Goal: Use online tool/utility: Utilize a website feature to perform a specific function

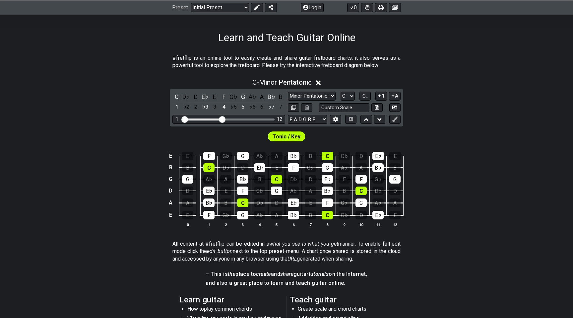
scroll to position [100, 0]
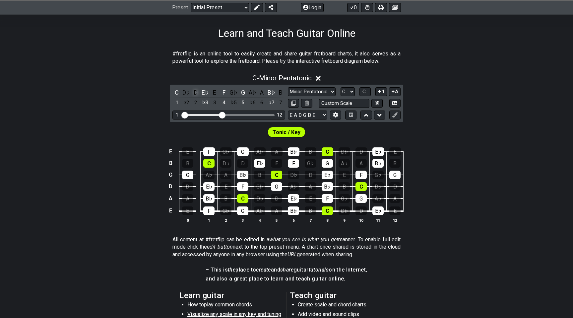
click at [194, 92] on div "D" at bounding box center [195, 92] width 9 height 9
click at [317, 79] on icon at bounding box center [314, 78] width 5 height 5
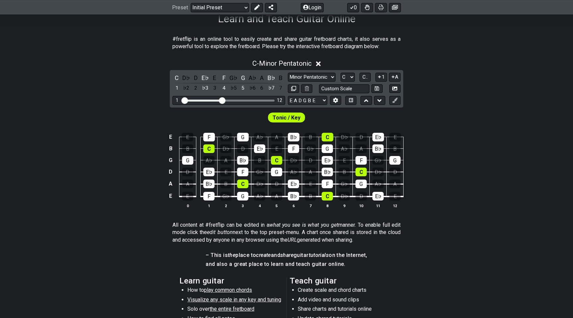
scroll to position [115, 0]
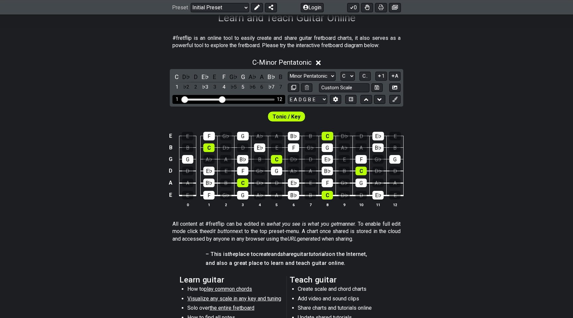
click at [237, 98] on div "Visible fret range" at bounding box center [229, 99] width 92 height 2
drag, startPoint x: 240, startPoint y: 98, endPoint x: 257, endPoint y: 98, distance: 16.9
click at [257, 98] on div "Visible fret range" at bounding box center [229, 99] width 92 height 2
drag, startPoint x: 224, startPoint y: 97, endPoint x: 237, endPoint y: 97, distance: 13.9
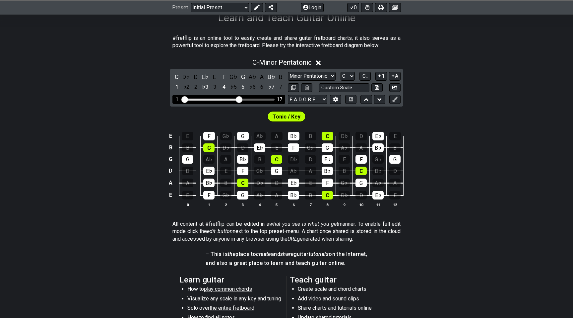
click at [237, 99] on input "Visible fret range" at bounding box center [229, 99] width 94 height 0
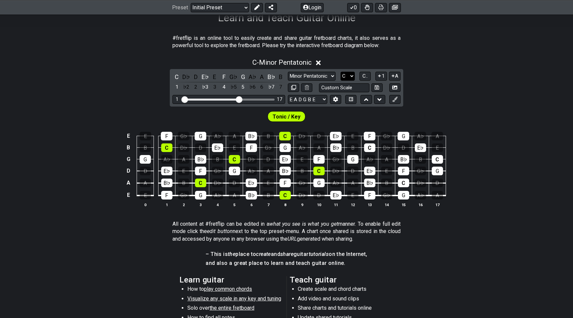
click at [347, 72] on select "A♭ A A♯ B♭ B C C♯ D♭ D D♯ E♭ E F F♯ G♭ G G♯" at bounding box center [348, 76] width 14 height 9
select select "D"
click at [341, 72] on select "A♭ A A♯ B♭ B C C♯ D♭ D D♯ E♭ E F F♯ G♭ G G♯" at bounding box center [348, 76] width 14 height 9
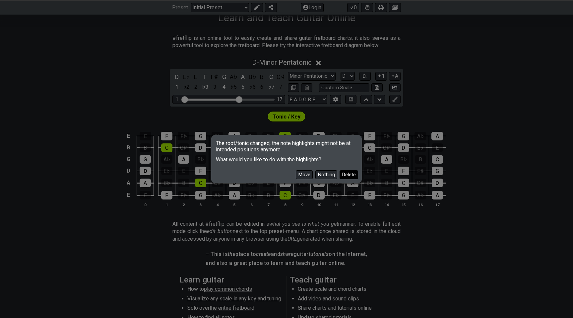
click at [344, 177] on button "Delete" at bounding box center [349, 174] width 19 height 9
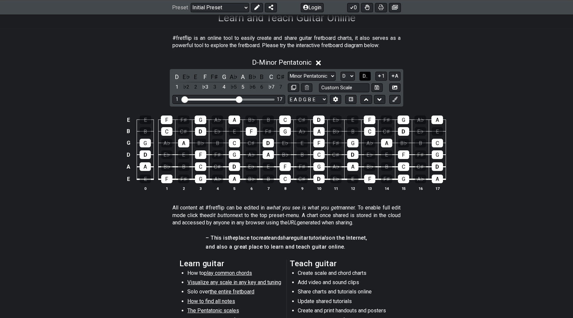
click at [364, 73] on span "D.." at bounding box center [364, 76] width 5 height 6
click at [366, 73] on span "1..7" at bounding box center [365, 76] width 8 height 6
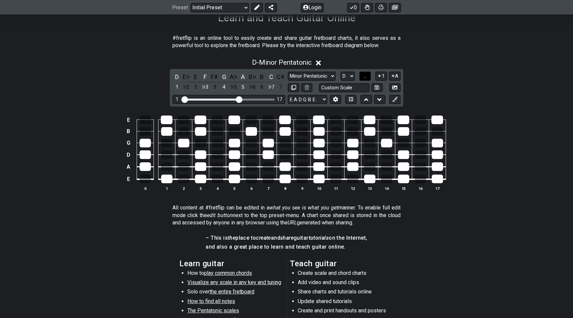
click at [366, 73] on span "..." at bounding box center [364, 76] width 3 height 6
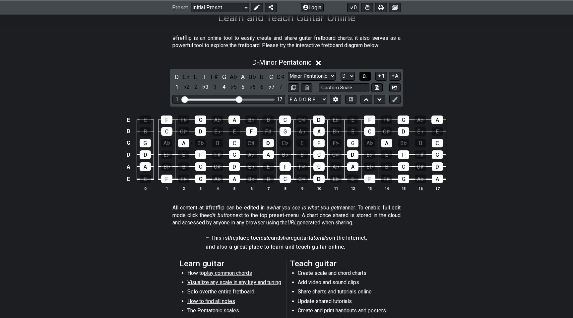
click at [366, 73] on span "D.." at bounding box center [364, 76] width 5 height 6
click at [366, 73] on span "1..7" at bounding box center [365, 76] width 8 height 6
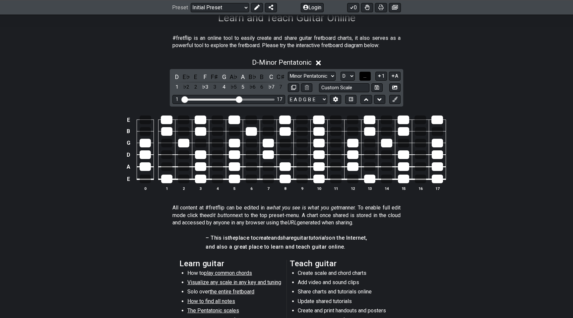
click at [366, 74] on span "..." at bounding box center [364, 76] width 3 height 6
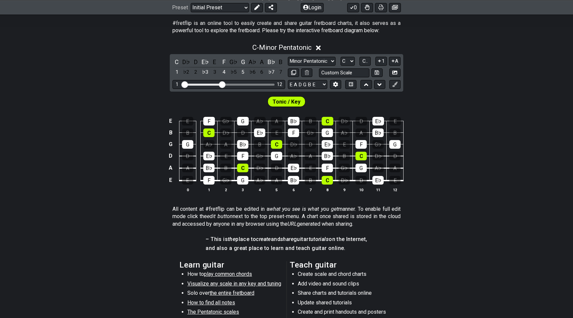
scroll to position [129, 0]
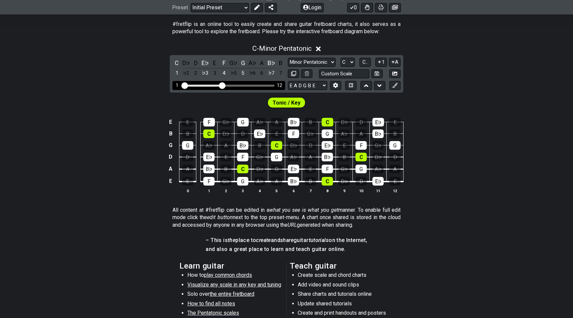
drag, startPoint x: 225, startPoint y: 84, endPoint x: 255, endPoint y: 83, distance: 29.9
click at [255, 83] on div "1 12" at bounding box center [228, 85] width 113 height 9
click at [245, 82] on div "1 12" at bounding box center [228, 85] width 113 height 9
drag, startPoint x: 222, startPoint y: 86, endPoint x: 240, endPoint y: 88, distance: 18.1
click at [240, 85] on input "Visible fret range" at bounding box center [229, 85] width 94 height 0
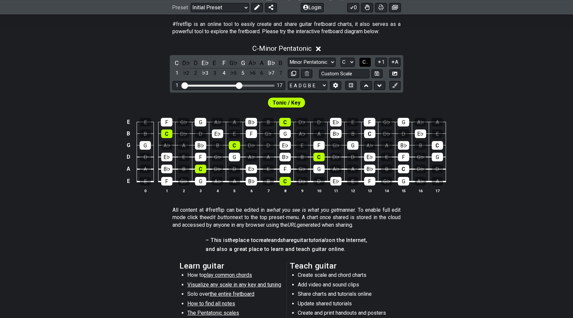
click at [364, 63] on span "C.." at bounding box center [364, 62] width 5 height 6
click at [364, 62] on span "1..7" at bounding box center [365, 62] width 8 height 6
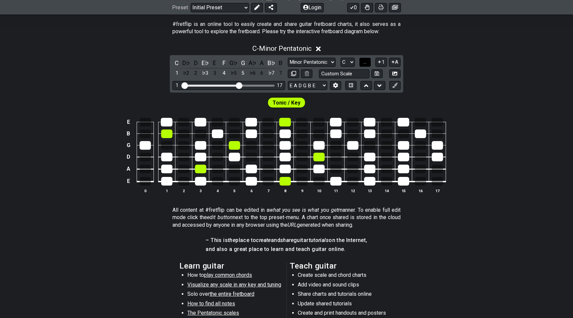
click at [364, 62] on span "..." at bounding box center [364, 62] width 3 height 6
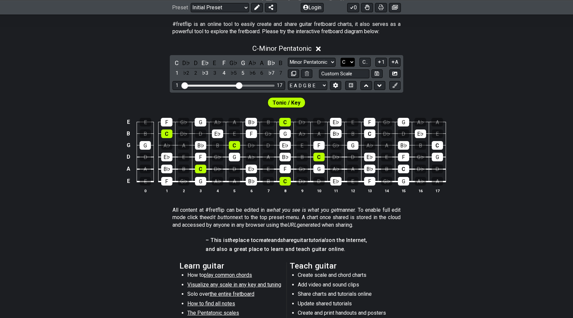
click at [352, 59] on select "A♭ A A♯ B♭ B C C♯ D♭ D D♯ E♭ E F F♯ G♭ G G♯" at bounding box center [348, 62] width 14 height 9
drag, startPoint x: 184, startPoint y: 84, endPoint x: 223, endPoint y: 88, distance: 39.3
click at [223, 85] on input "Visible fret range" at bounding box center [229, 85] width 94 height 0
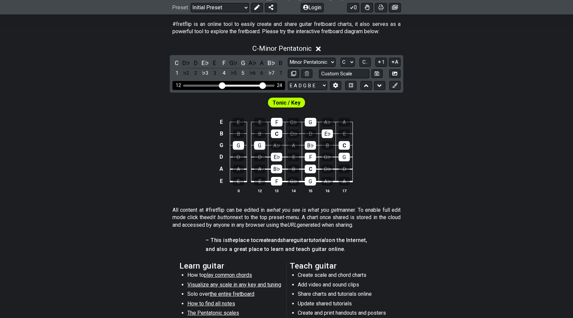
drag, startPoint x: 238, startPoint y: 84, endPoint x: 262, endPoint y: 86, distance: 23.6
click at [262, 85] on input "Visible fret range" at bounding box center [229, 85] width 94 height 0
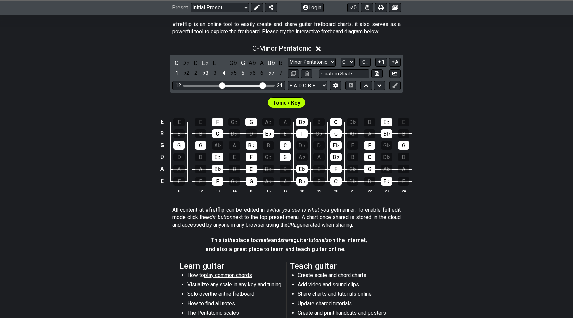
scroll to position [284, 0]
